Goal: Find contact information: Find contact information

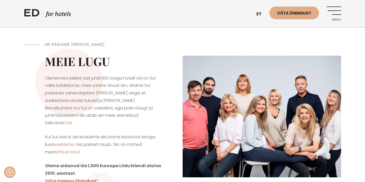
click at [30, 12] on link "ED HOTELS" at bounding box center [47, 14] width 47 height 13
click at [305, 87] on img at bounding box center [262, 117] width 159 height 122
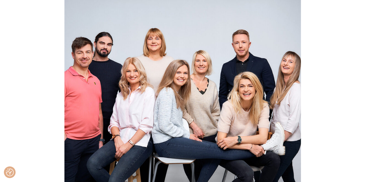
click at [249, 107] on img at bounding box center [182, 91] width 237 height 182
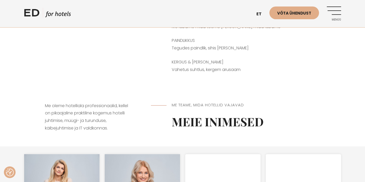
scroll to position [365, 0]
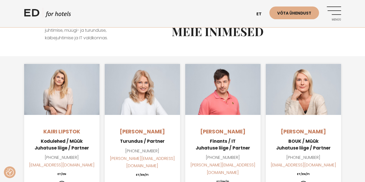
click at [61, 87] on img at bounding box center [61, 89] width 75 height 51
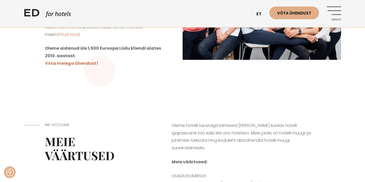
scroll to position [0, 0]
